Goal: Task Accomplishment & Management: Use online tool/utility

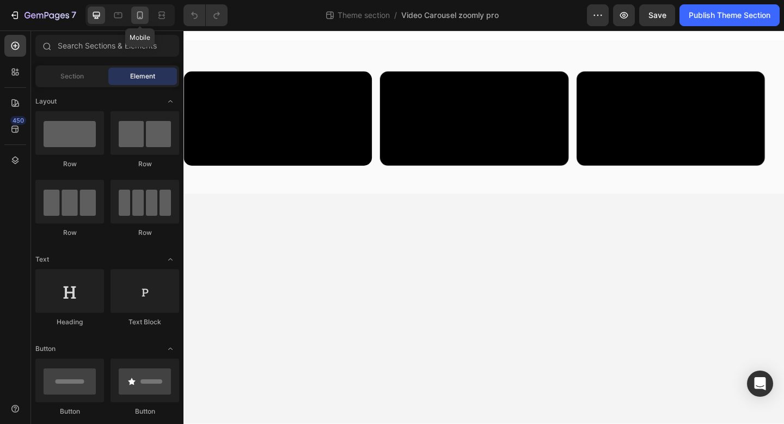
click at [143, 21] on div at bounding box center [139, 15] width 17 height 17
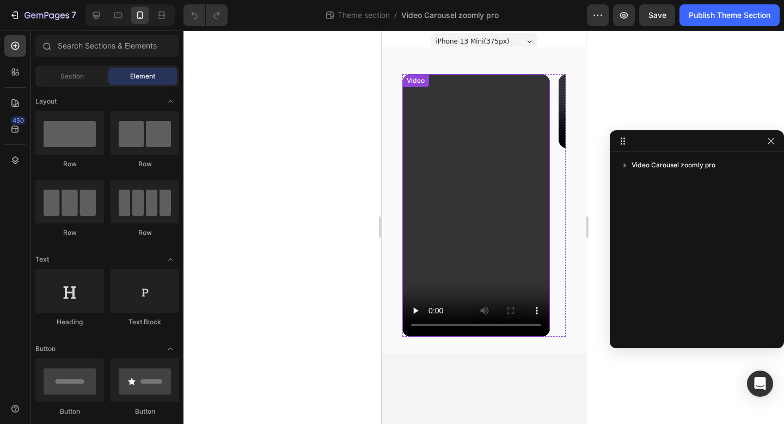
click at [413, 83] on div "Video" at bounding box center [416, 81] width 22 height 10
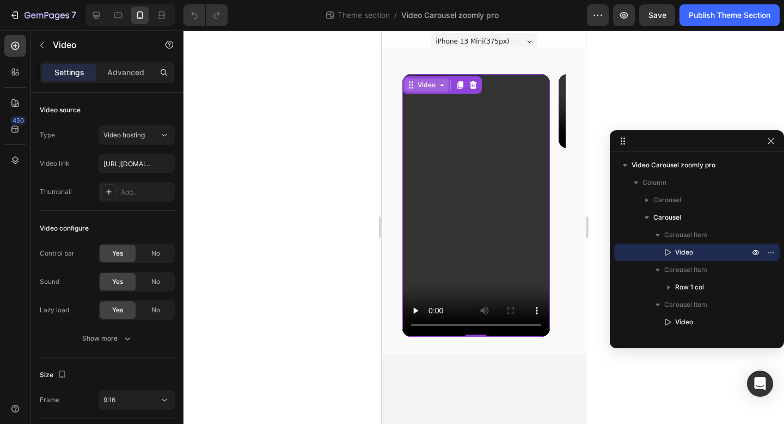
click at [414, 82] on icon at bounding box center [411, 85] width 9 height 9
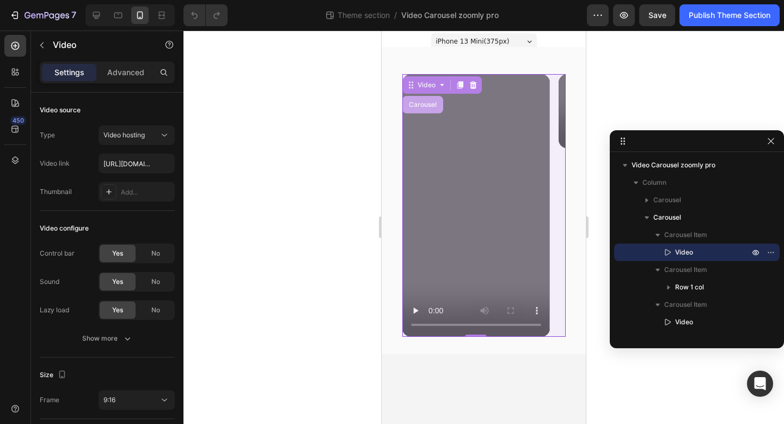
click at [422, 107] on div "Carousel" at bounding box center [423, 104] width 32 height 7
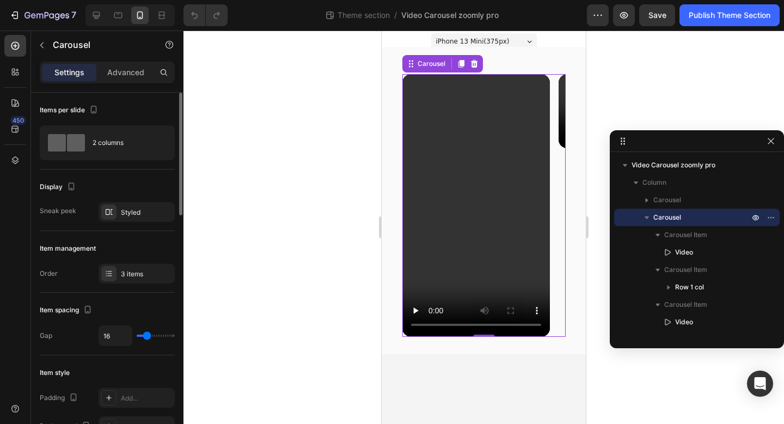
click at [146, 265] on div "3 items" at bounding box center [137, 274] width 76 height 20
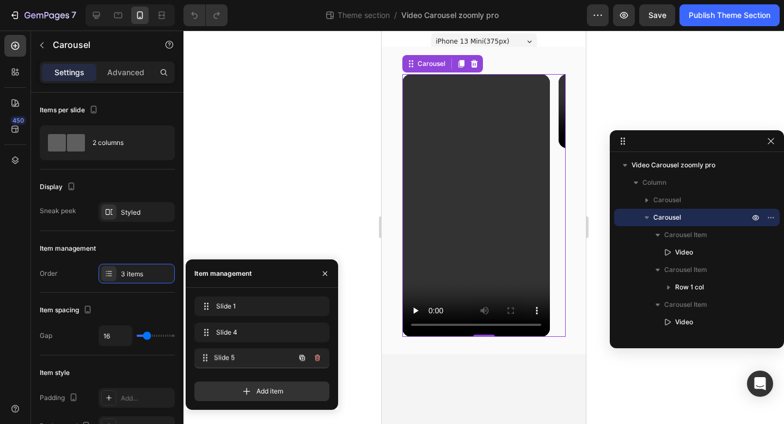
drag, startPoint x: 243, startPoint y: 358, endPoint x: 243, endPoint y: 321, distance: 37.6
click at [243, 311] on div "Slide 1 Slide 1" at bounding box center [247, 305] width 96 height 15
drag, startPoint x: 243, startPoint y: 335, endPoint x: 242, endPoint y: 311, distance: 24.5
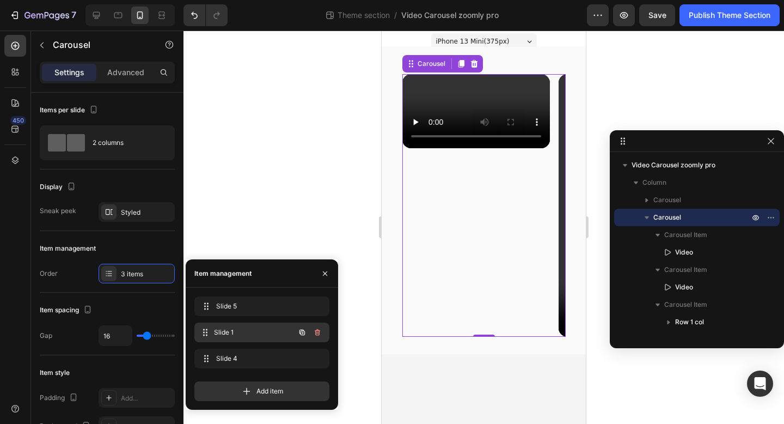
click at [270, 336] on span "Slide 1" at bounding box center [254, 332] width 81 height 10
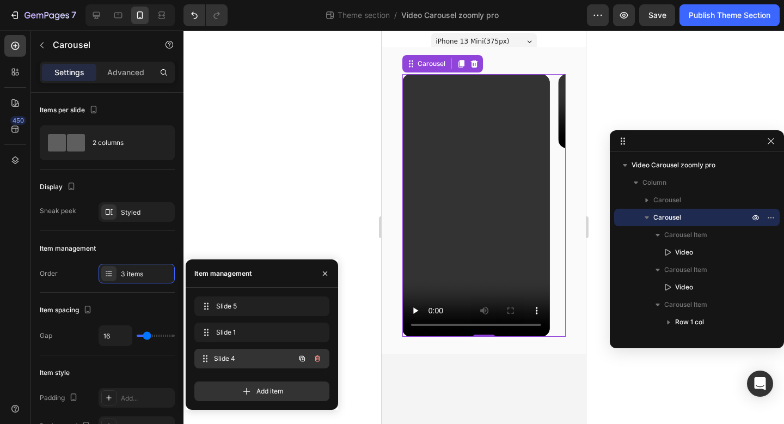
click at [275, 363] on span "Slide 4" at bounding box center [254, 358] width 81 height 10
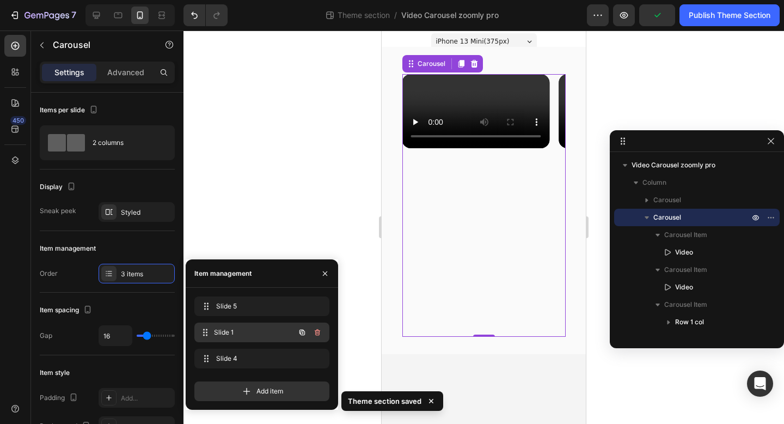
click at [262, 336] on span "Slide 1" at bounding box center [254, 332] width 81 height 10
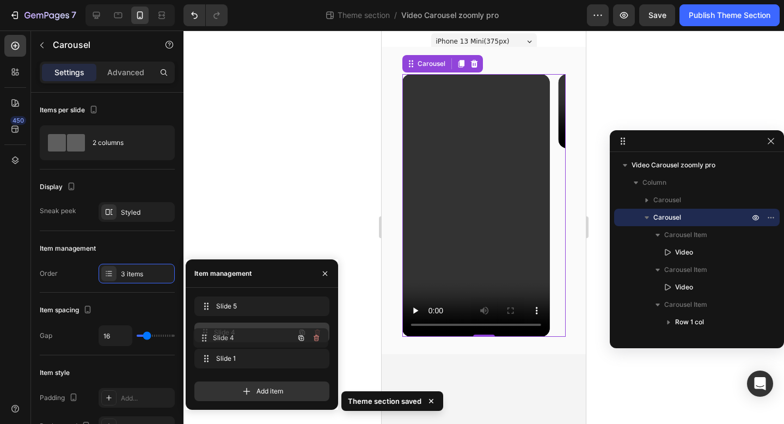
drag, startPoint x: 259, startPoint y: 351, endPoint x: 258, endPoint y: 330, distance: 20.7
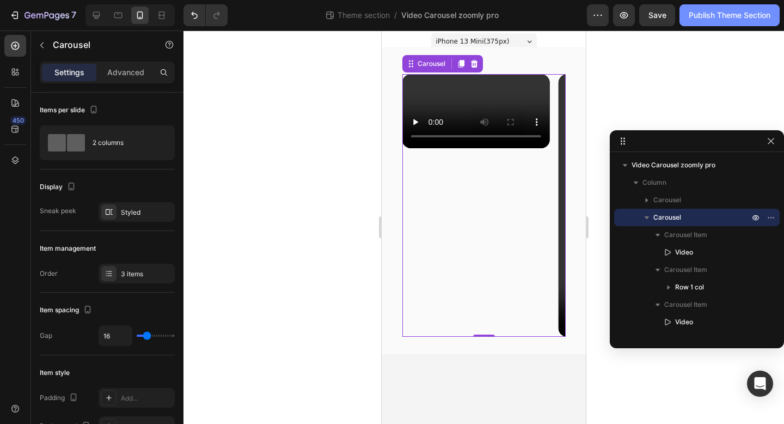
click at [699, 20] on div "Publish Theme Section" at bounding box center [730, 15] width 82 height 11
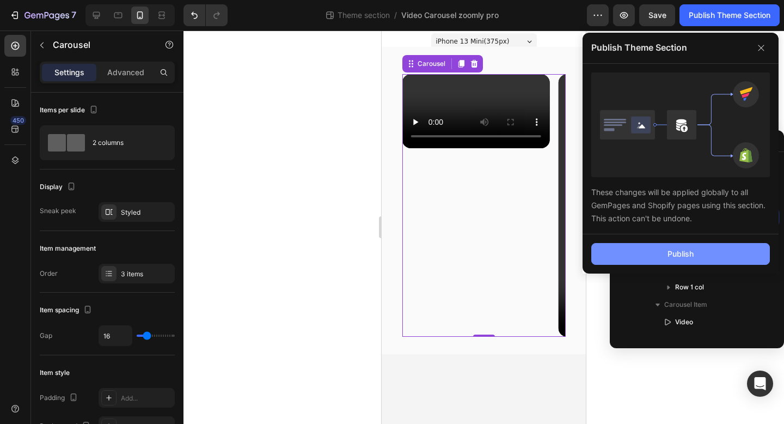
click at [623, 254] on button "Publish" at bounding box center [680, 254] width 179 height 22
